Goal: Information Seeking & Learning: Compare options

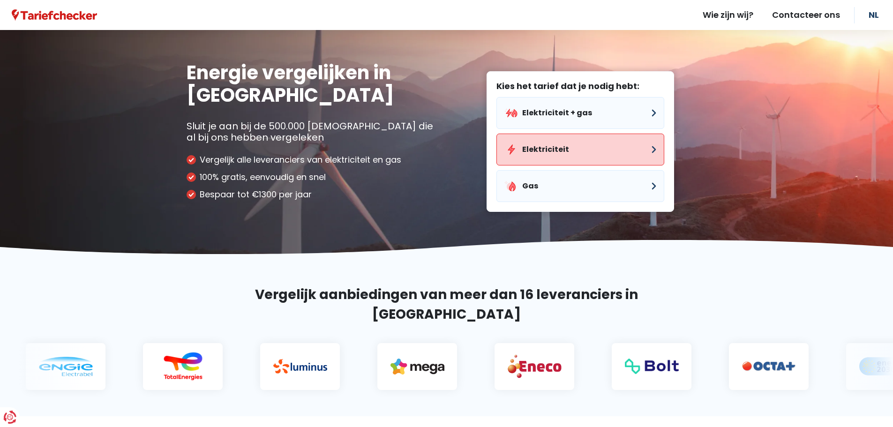
click at [561, 153] on button "Elektriciteit" at bounding box center [580, 150] width 168 height 32
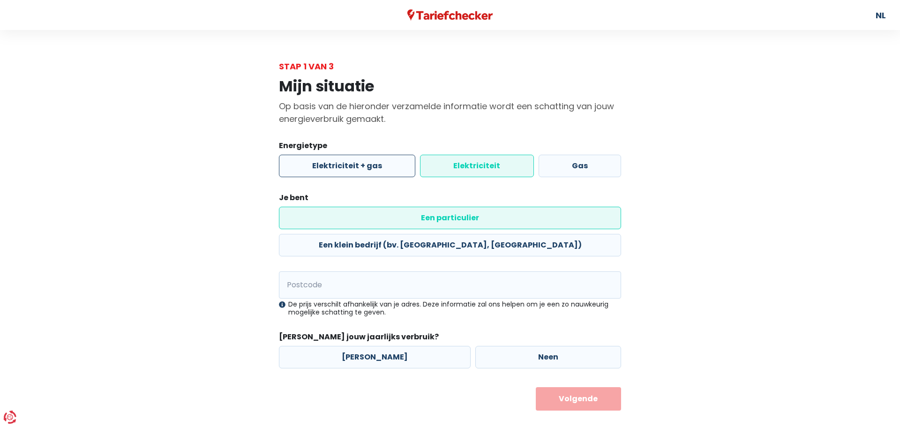
click at [341, 157] on label "Elektriciteit + gas" at bounding box center [347, 166] width 136 height 22
click at [341, 157] on input "Elektriciteit + gas" at bounding box center [347, 166] width 136 height 22
radio input "true"
radio input "false"
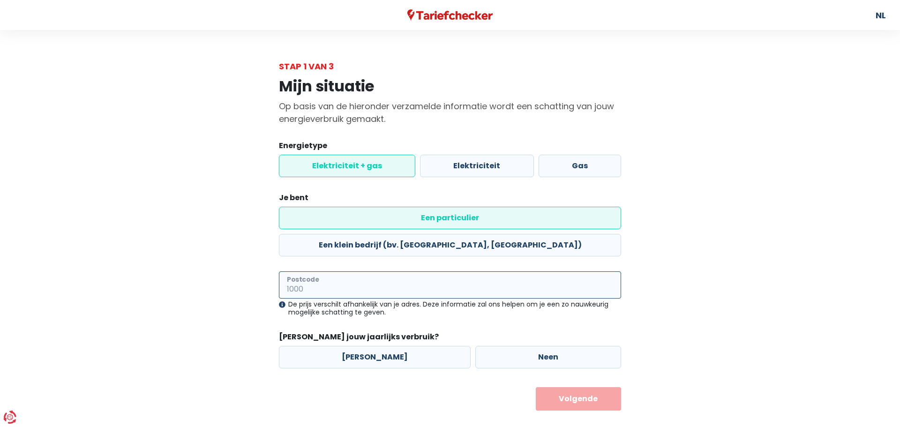
click at [396, 271] on input "Postcode" at bounding box center [450, 284] width 342 height 27
type input "2000"
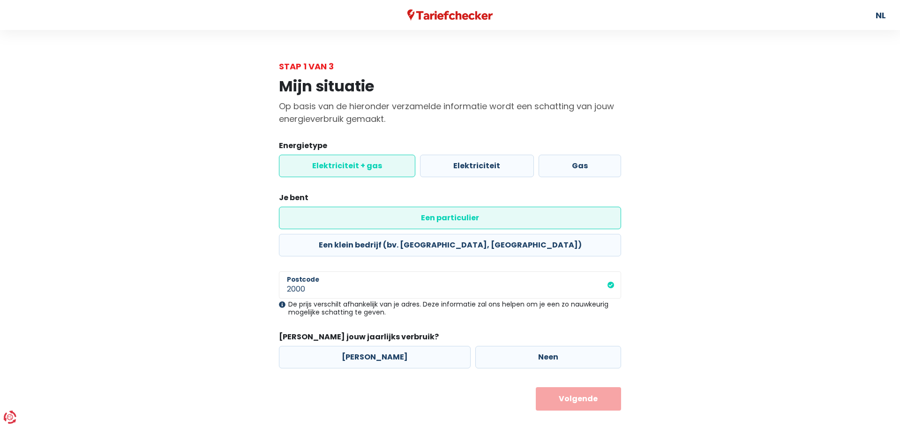
click at [337, 293] on form "Energietype Elektriciteit + gas Elektriciteit Gas Je bent Een particulier Een k…" at bounding box center [450, 275] width 342 height 270
click at [399, 353] on form "Energietype Elektriciteit + gas Elektriciteit Gas Je bent Een particulier Een k…" at bounding box center [450, 275] width 342 height 270
click at [475, 346] on label "Neen" at bounding box center [548, 357] width 146 height 22
click at [475, 346] on input "Neen" at bounding box center [548, 357] width 146 height 22
radio input "true"
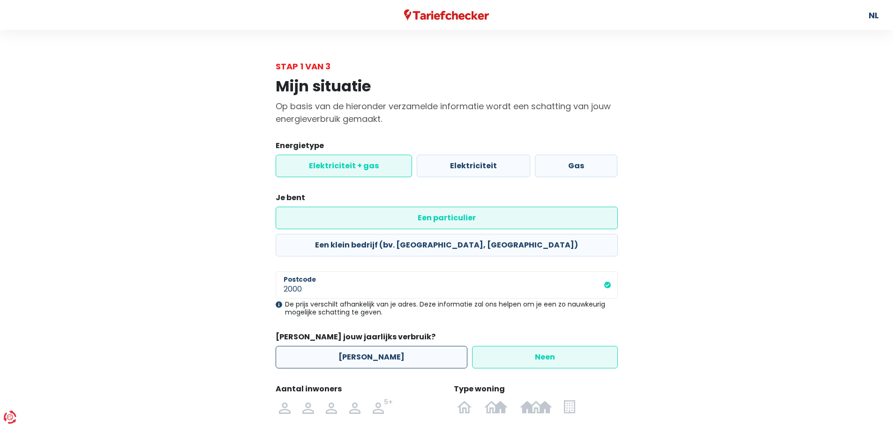
click at [393, 346] on label "[PERSON_NAME]" at bounding box center [372, 357] width 192 height 22
click at [393, 346] on input "[PERSON_NAME]" at bounding box center [372, 357] width 192 height 22
radio input "true"
radio input "false"
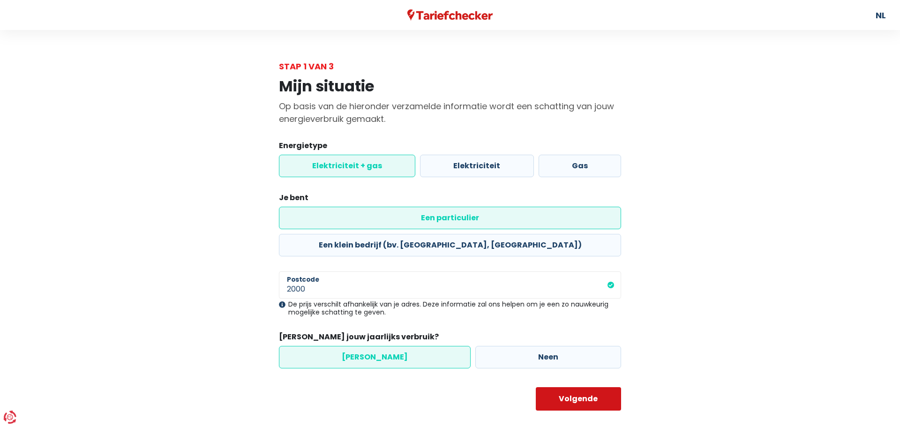
click at [607, 387] on button "Volgende" at bounding box center [579, 398] width 86 height 23
select select
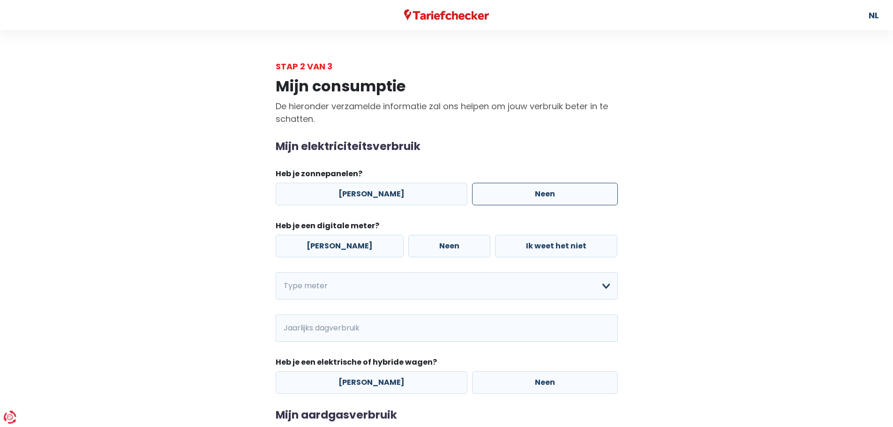
click at [472, 196] on label "Neen" at bounding box center [545, 194] width 146 height 22
click at [472, 196] on input "Neen" at bounding box center [545, 194] width 146 height 22
radio input "true"
click at [417, 242] on label "Neen" at bounding box center [449, 246] width 82 height 22
click at [417, 242] on input "Neen" at bounding box center [449, 246] width 82 height 22
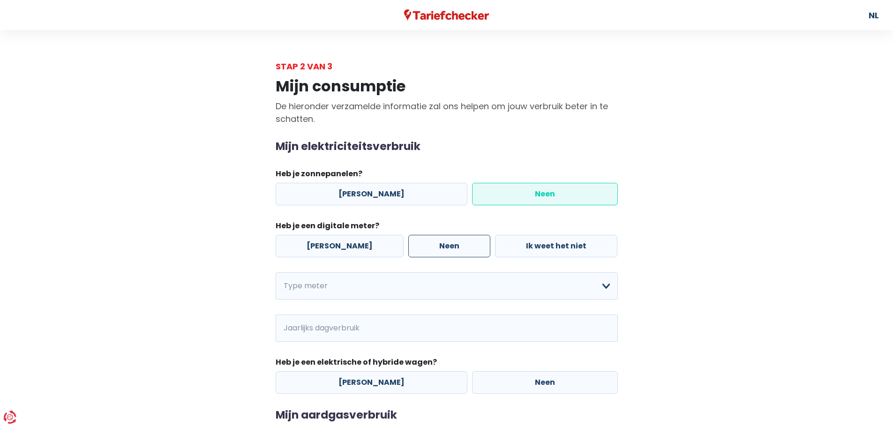
radio input "true"
click at [344, 276] on select "Enkelvoudig Tweevoudig Enkelvoudig + uitsluitend nachttarief Tweevoudig + uitsl…" at bounding box center [447, 285] width 342 height 27
select select "day_single_rate"
click at [276, 272] on select "Enkelvoudig Tweevoudig Enkelvoudig + uitsluitend nachttarief Tweevoudig + uitsl…" at bounding box center [447, 285] width 342 height 27
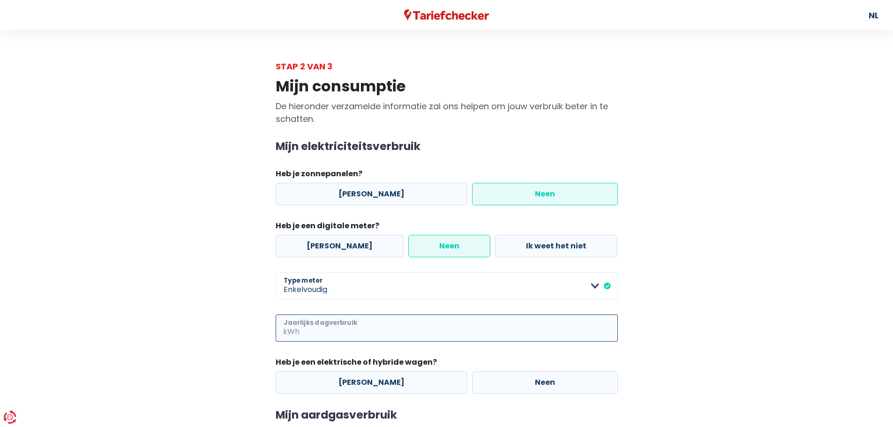
click at [318, 330] on input "Jaarlijks dagverbruik" at bounding box center [459, 327] width 316 height 27
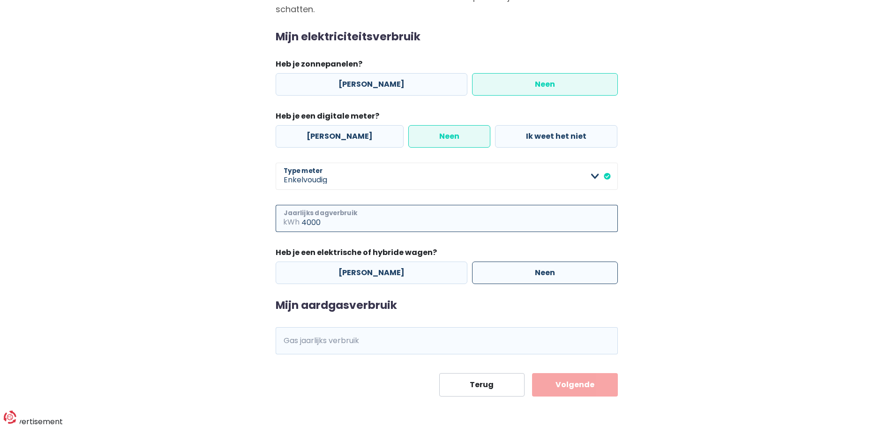
type input "4000"
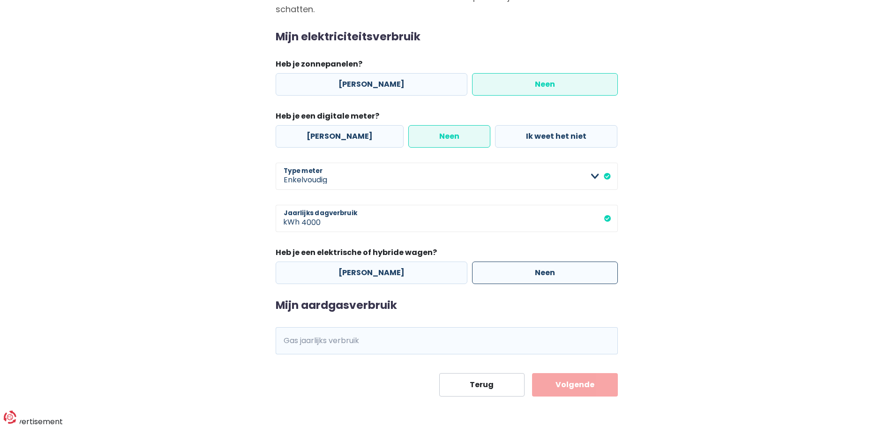
click at [529, 270] on label "Neen" at bounding box center [545, 272] width 146 height 22
click at [529, 270] on input "Neen" at bounding box center [545, 272] width 146 height 22
radio input "true"
click at [426, 329] on input "Gas jaarlijks verbruik" at bounding box center [459, 340] width 316 height 27
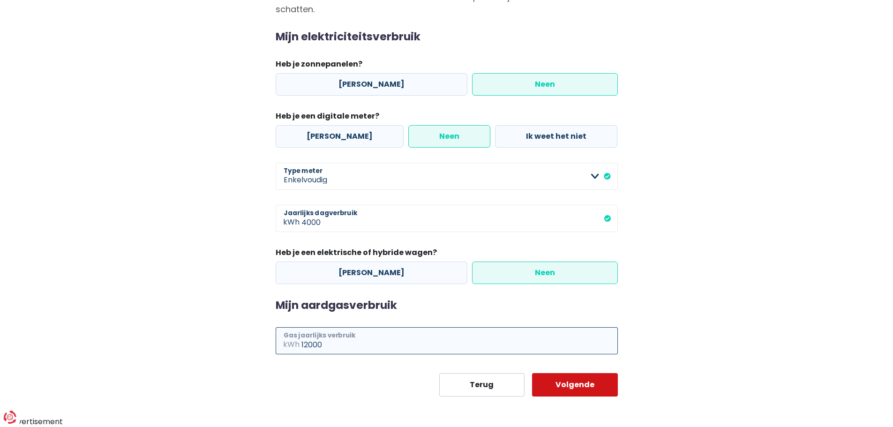
type input "12000"
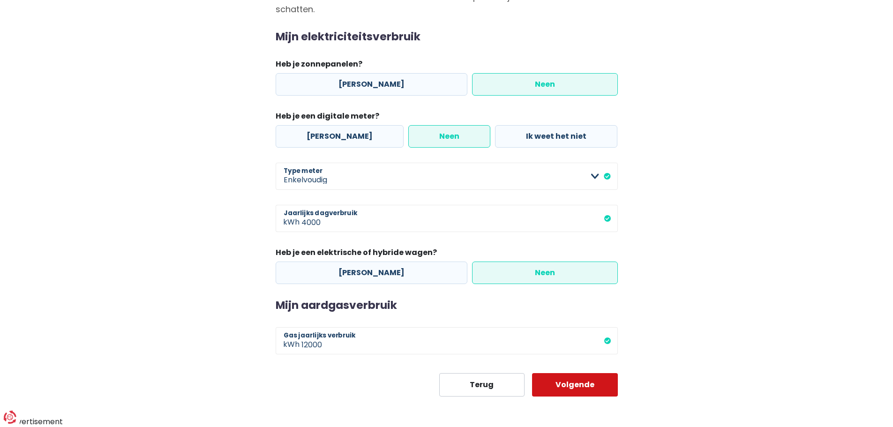
click at [587, 388] on button "Volgende" at bounding box center [575, 384] width 86 height 23
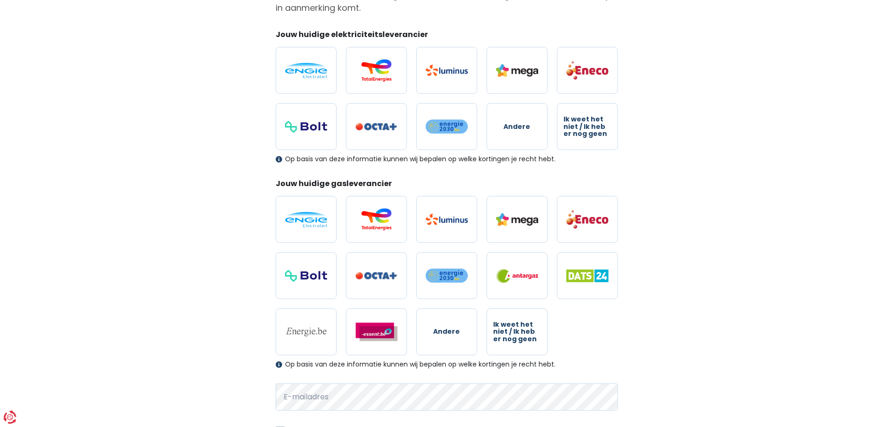
scroll to position [113, 0]
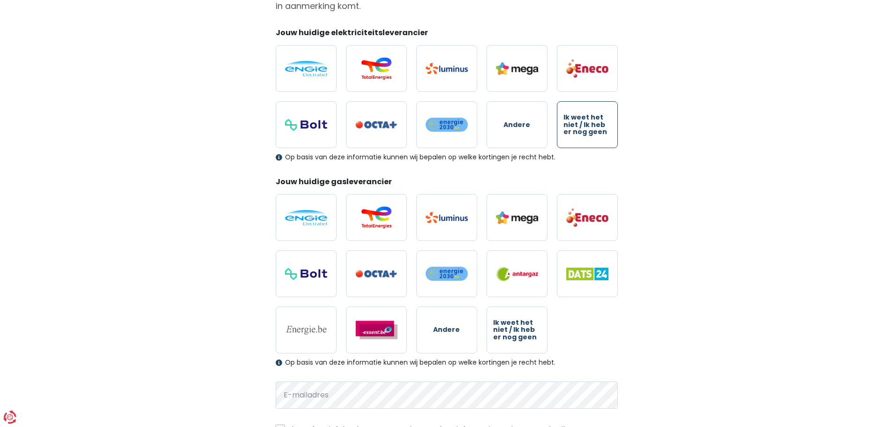
click at [600, 122] on span "Ik weet het niet / Ik heb er nog geen" at bounding box center [587, 125] width 48 height 22
click at [600, 122] on input "Ik weet het niet / Ik heb er nog geen" at bounding box center [587, 124] width 61 height 47
radio input "true"
click at [511, 321] on span "Ik weet het niet / Ik heb er nog geen" at bounding box center [517, 330] width 48 height 22
click at [511, 321] on input "Ik weet het niet / Ik heb er nog geen" at bounding box center [516, 329] width 61 height 47
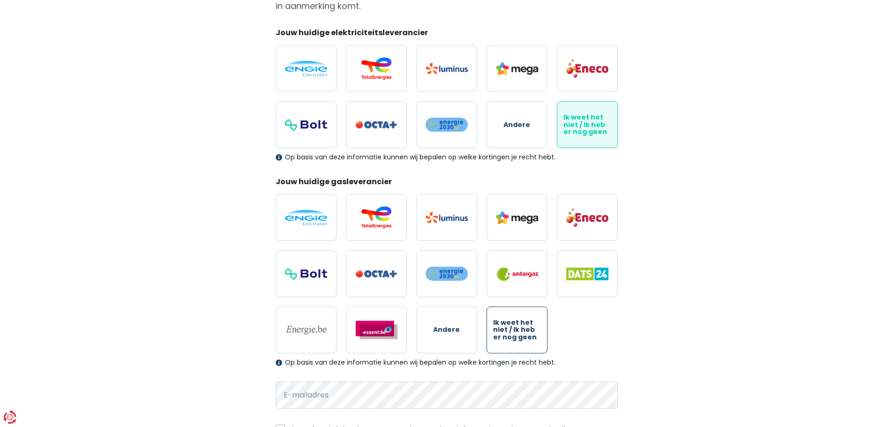
radio input "true"
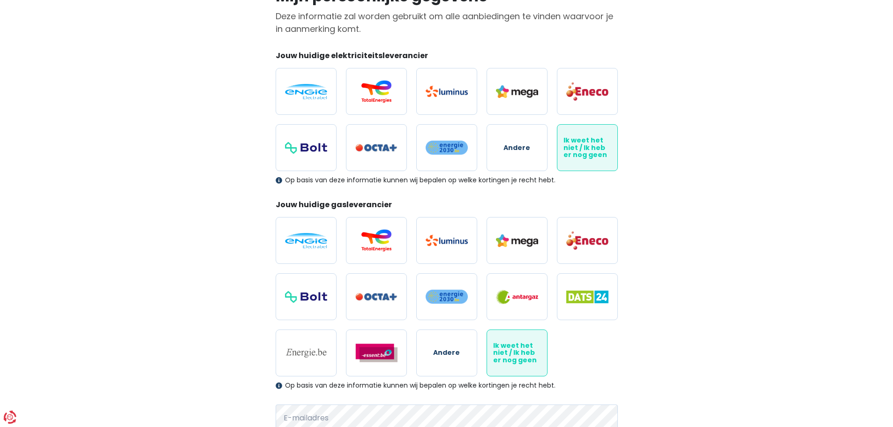
scroll to position [217, 0]
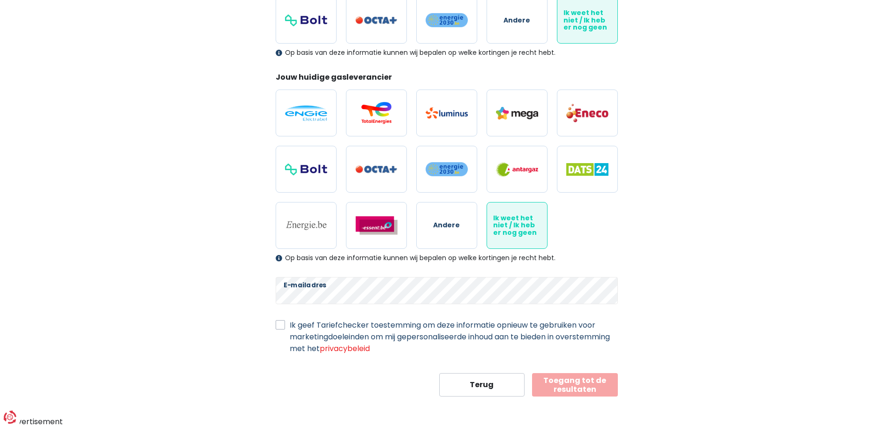
click at [301, 323] on label "Ik geef Tariefchecker toestemming om deze informatie opnieuw te gebruiken voor …" at bounding box center [454, 336] width 328 height 35
click at [285, 323] on input "Ik geef Tariefchecker toestemming om deze informatie opnieuw te gebruiken voor …" at bounding box center [280, 323] width 9 height 9
checkbox input "true"
click at [542, 376] on button "Toegang tot de resultaten" at bounding box center [575, 384] width 86 height 23
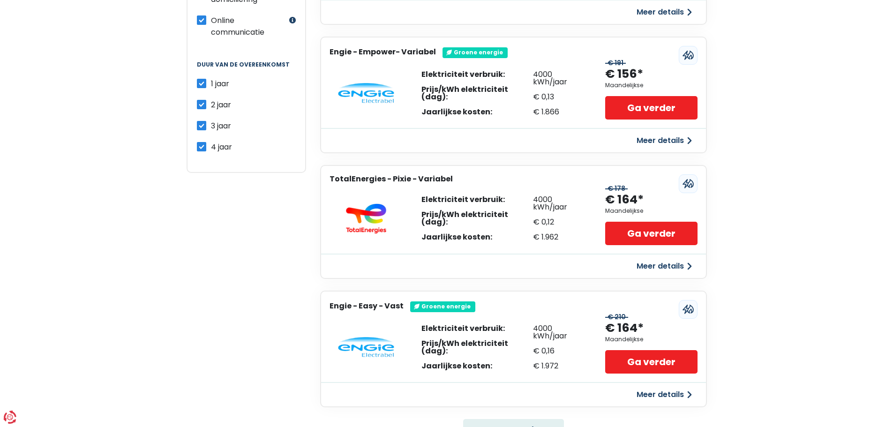
scroll to position [620, 0]
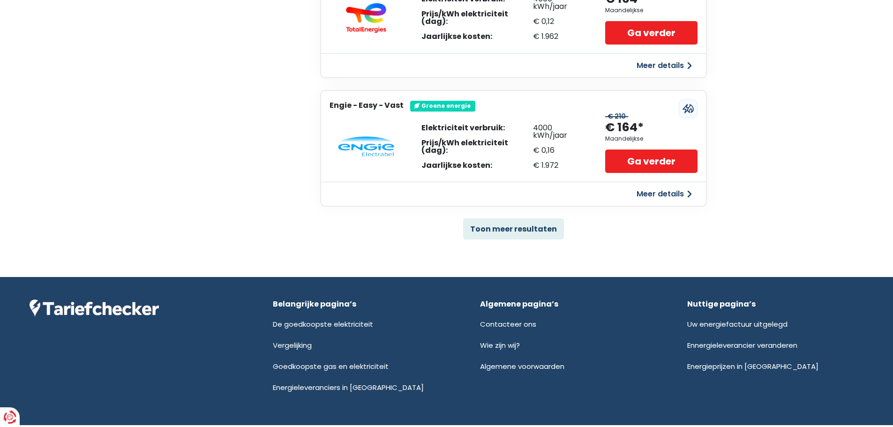
click at [523, 232] on button "Toon meer resultaten" at bounding box center [513, 228] width 101 height 21
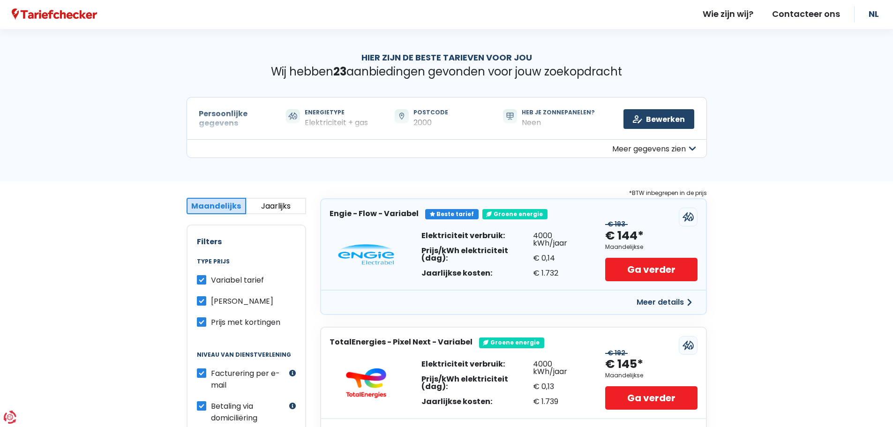
scroll to position [3, 0]
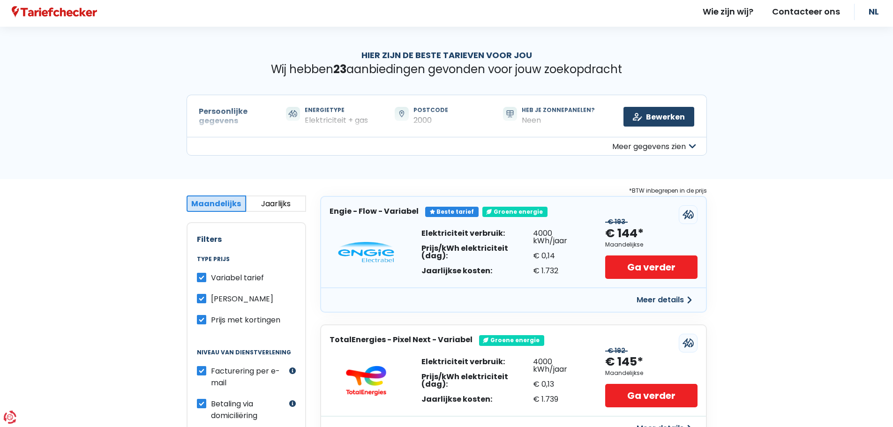
click at [682, 149] on button "Meer gegevens zien" at bounding box center [447, 146] width 520 height 19
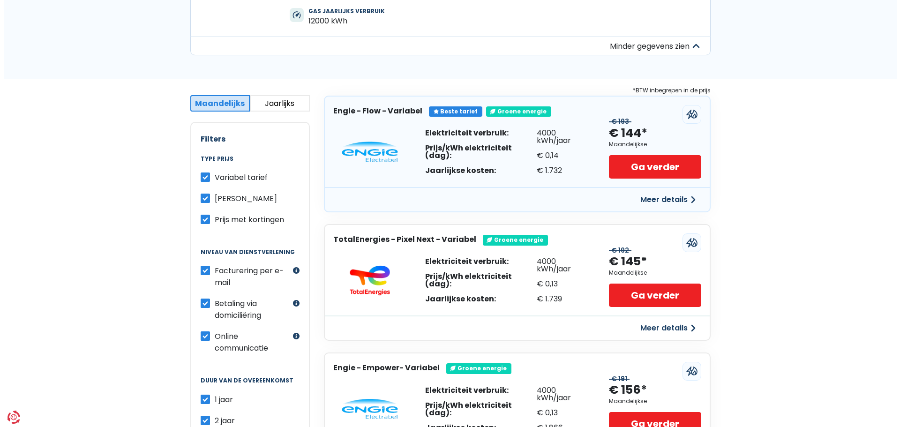
scroll to position [251, 0]
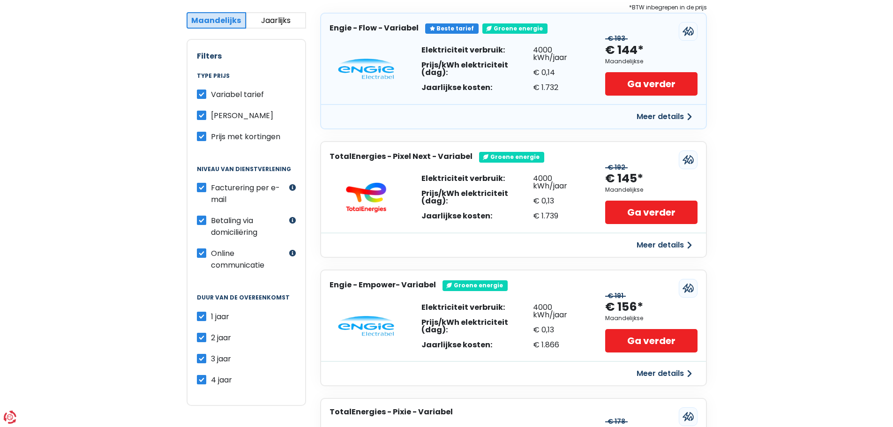
click at [655, 246] on button "Meer details" at bounding box center [664, 245] width 67 height 17
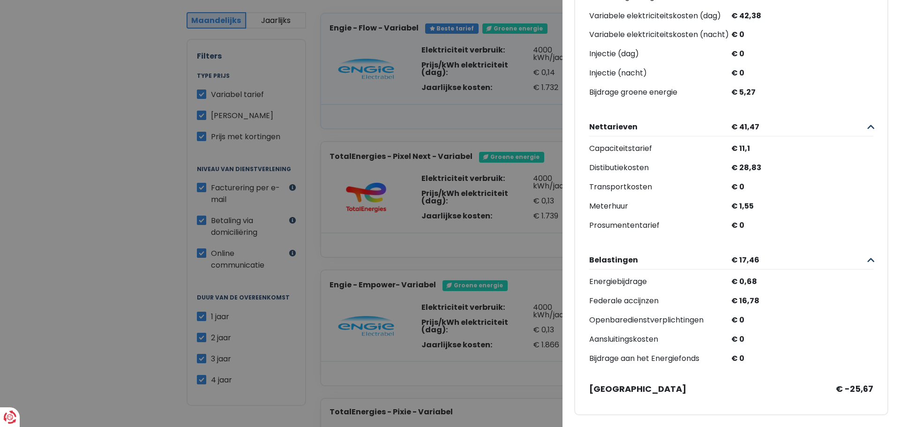
scroll to position [0, 0]
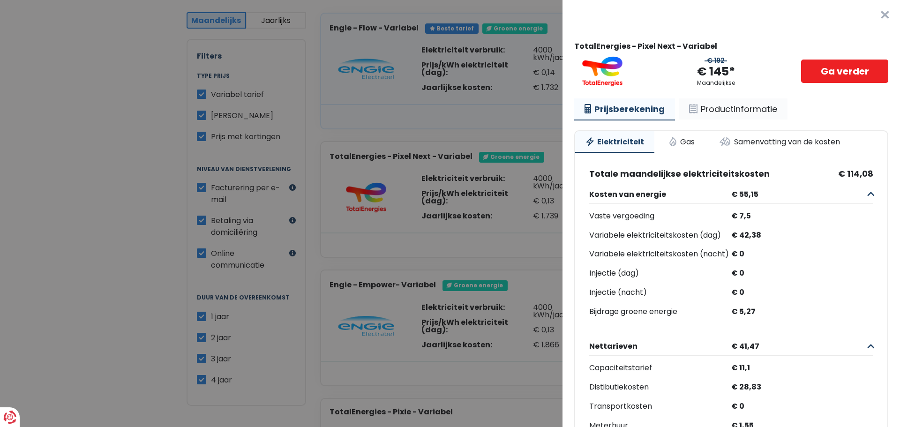
click at [732, 114] on link "Productinformatie" at bounding box center [733, 109] width 109 height 22
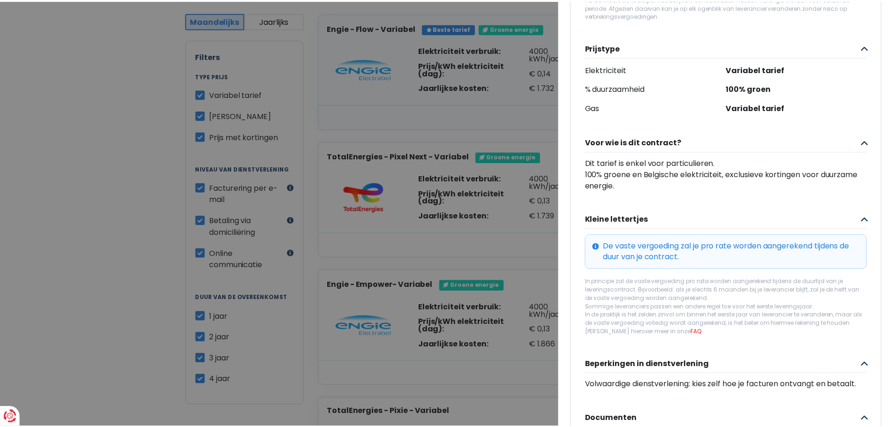
scroll to position [295, 0]
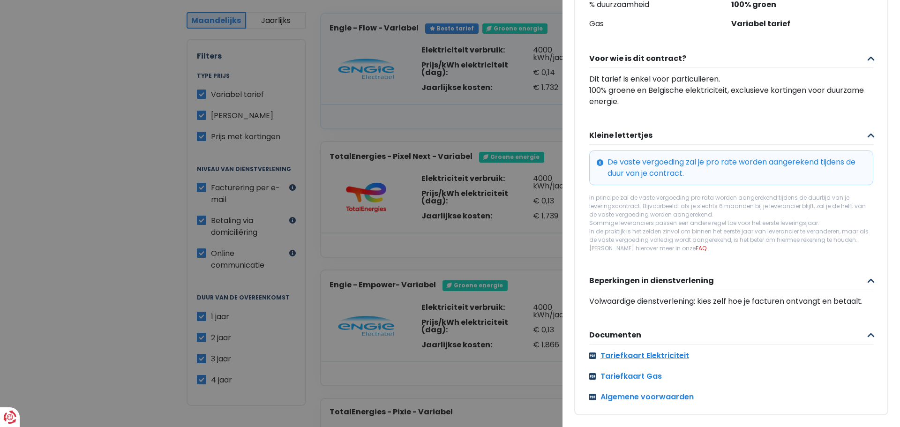
click at [649, 350] on link "Tariefkaart Elektriciteit" at bounding box center [731, 355] width 284 height 11
click at [630, 371] on link "Tariefkaart Gas" at bounding box center [731, 376] width 284 height 11
click at [493, 115] on Variabel "Plus de détails - TotalEnergies × TotalEnergies - Pixel Next - Variabel € 192 €…" at bounding box center [450, 213] width 900 height 427
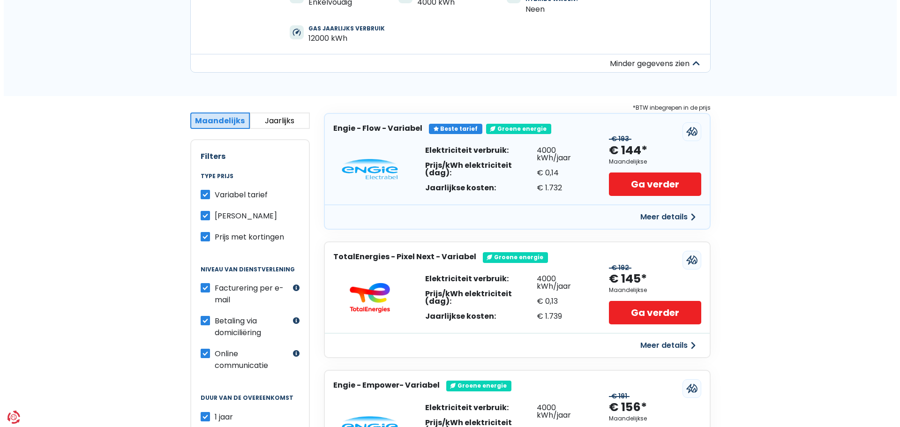
scroll to position [149, 0]
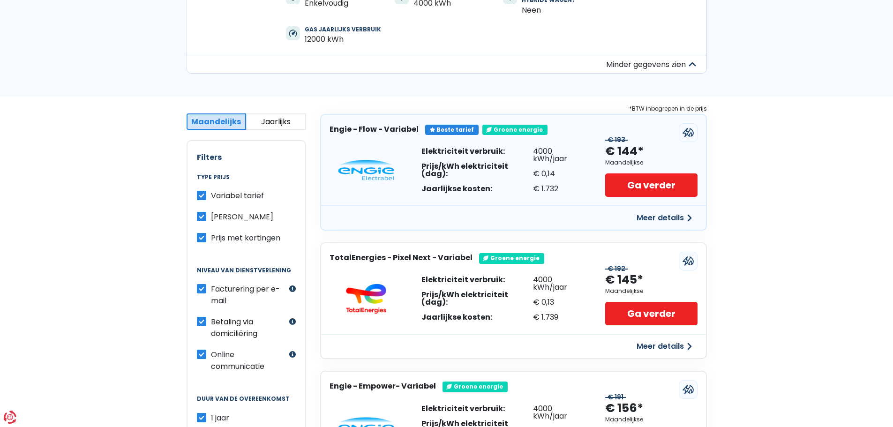
click at [676, 221] on button "Meer details" at bounding box center [664, 217] width 67 height 17
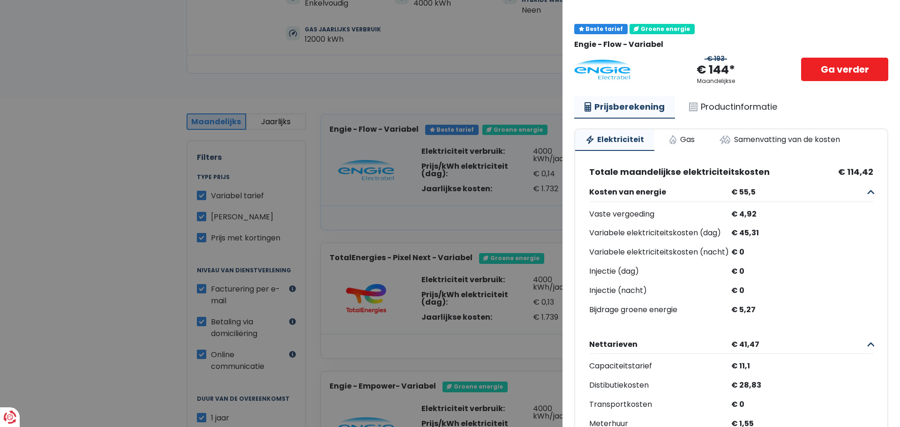
scroll to position [0, 0]
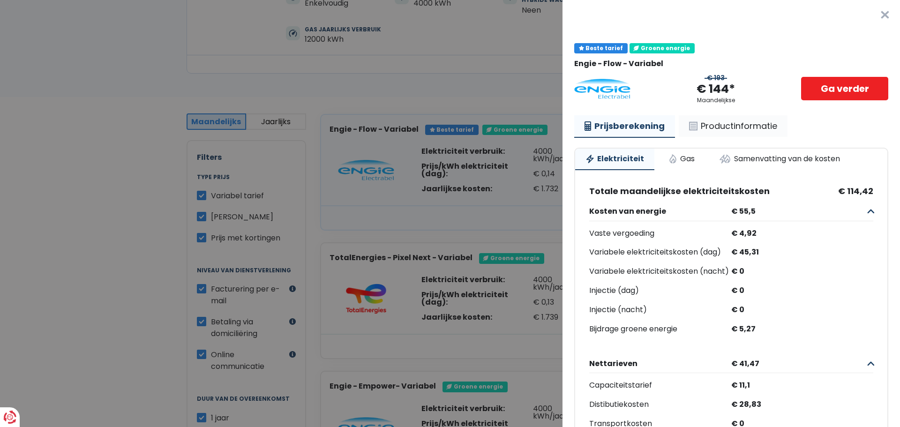
click at [716, 127] on link "Productinformatie" at bounding box center [733, 126] width 109 height 22
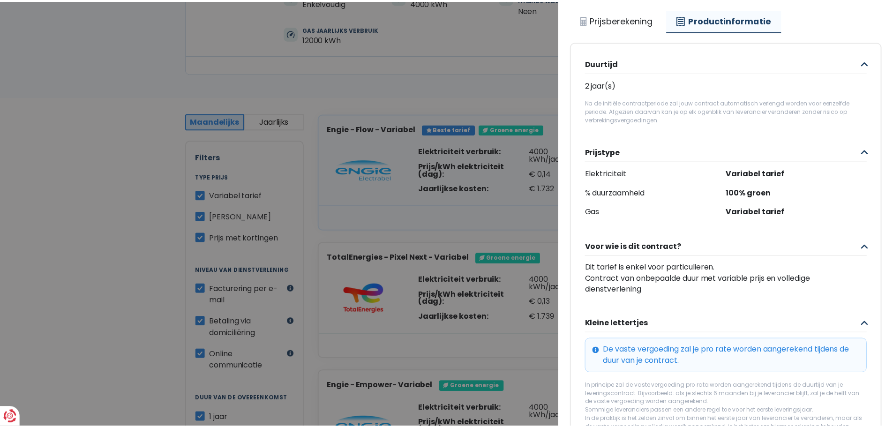
scroll to position [284, 0]
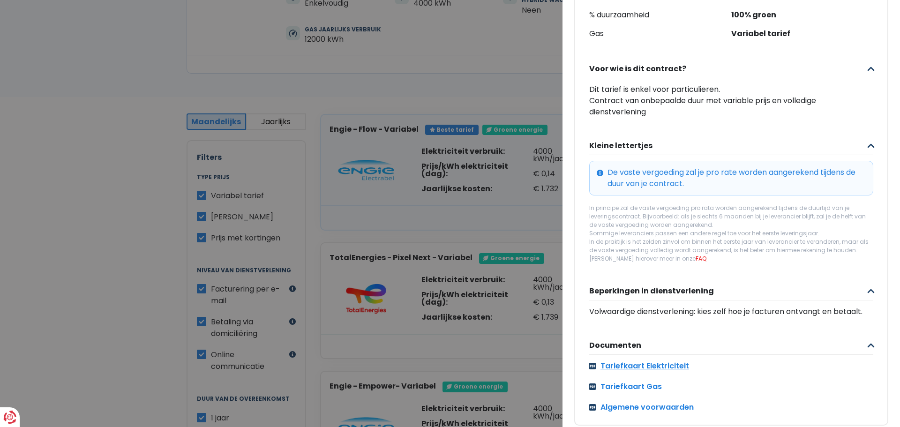
click at [650, 372] on link "Tariefkaart Elektriciteit" at bounding box center [731, 365] width 284 height 11
click at [652, 392] on link "Tariefkaart Gas" at bounding box center [731, 386] width 284 height 11
click at [433, 88] on Variabel "Plus de détails - Engie × Beste tarief Groene energie Engie - Flow - [GEOGRAPHI…" at bounding box center [450, 213] width 900 height 427
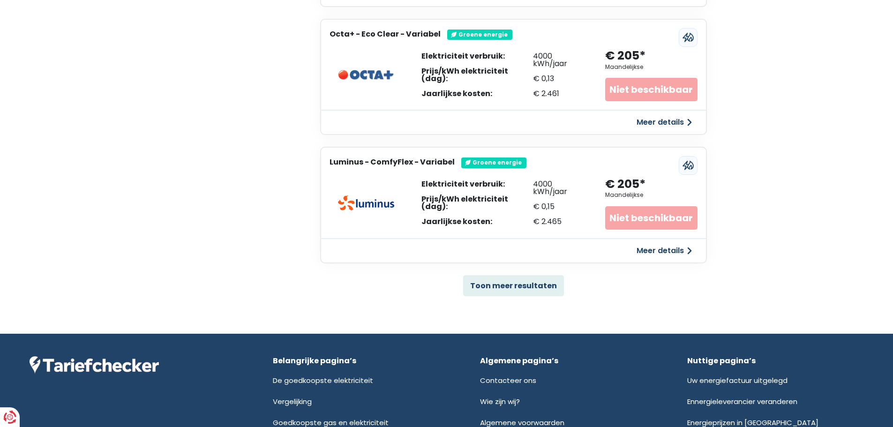
scroll to position [1967, 0]
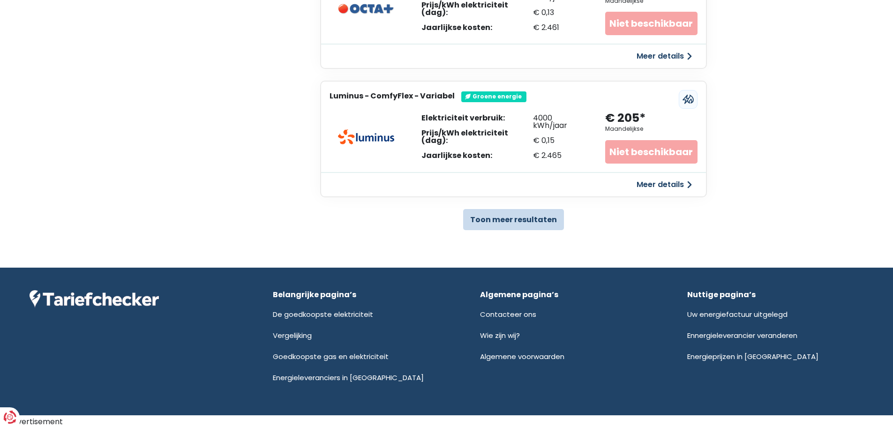
click at [500, 225] on button "Toon meer resultaten" at bounding box center [513, 219] width 101 height 21
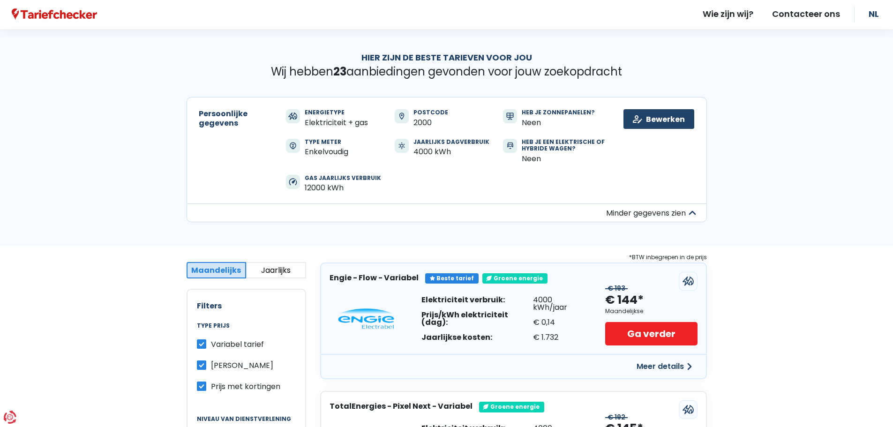
scroll to position [0, 0]
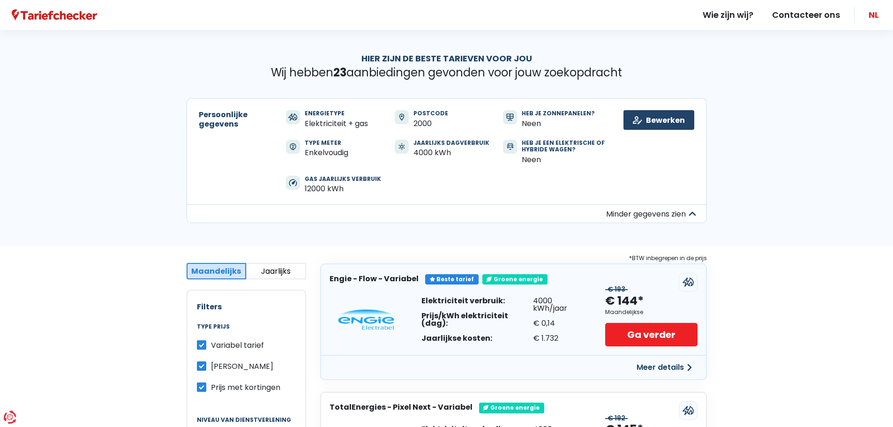
click at [875, 16] on link "NL" at bounding box center [873, 15] width 29 height 30
